Goal: Information Seeking & Learning: Learn about a topic

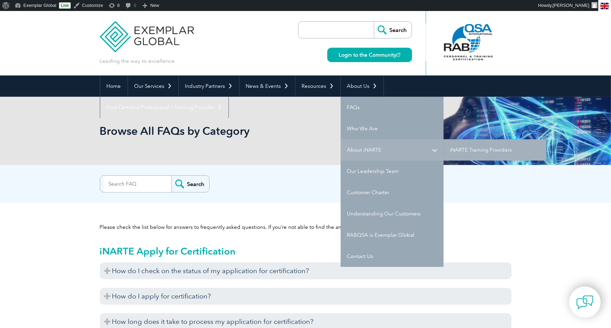
click at [361, 149] on link "About iNARTE" at bounding box center [392, 149] width 103 height 21
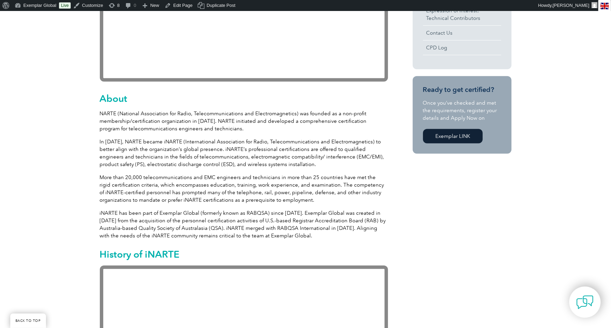
scroll to position [295, 0]
click at [344, 149] on p "In [DATE], NARTE became iNARTE (International Association for Radio, Telecommun…" at bounding box center [244, 153] width 288 height 30
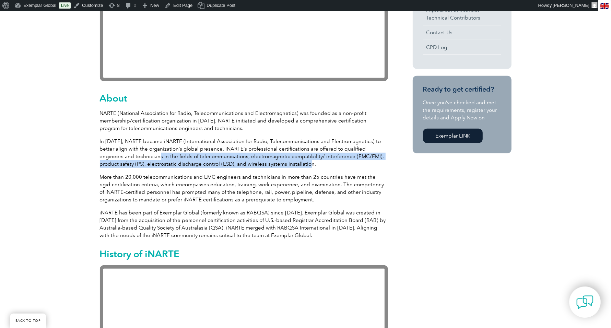
drag, startPoint x: 126, startPoint y: 157, endPoint x: 266, endPoint y: 163, distance: 140.2
click at [266, 163] on p "In [DATE], NARTE became iNARTE (International Association for Radio, Telecommun…" at bounding box center [244, 153] width 288 height 30
copy p "in the fields of telecommunications, electromagnetic compatibility/ interferenc…"
